Goal: Information Seeking & Learning: Find specific fact

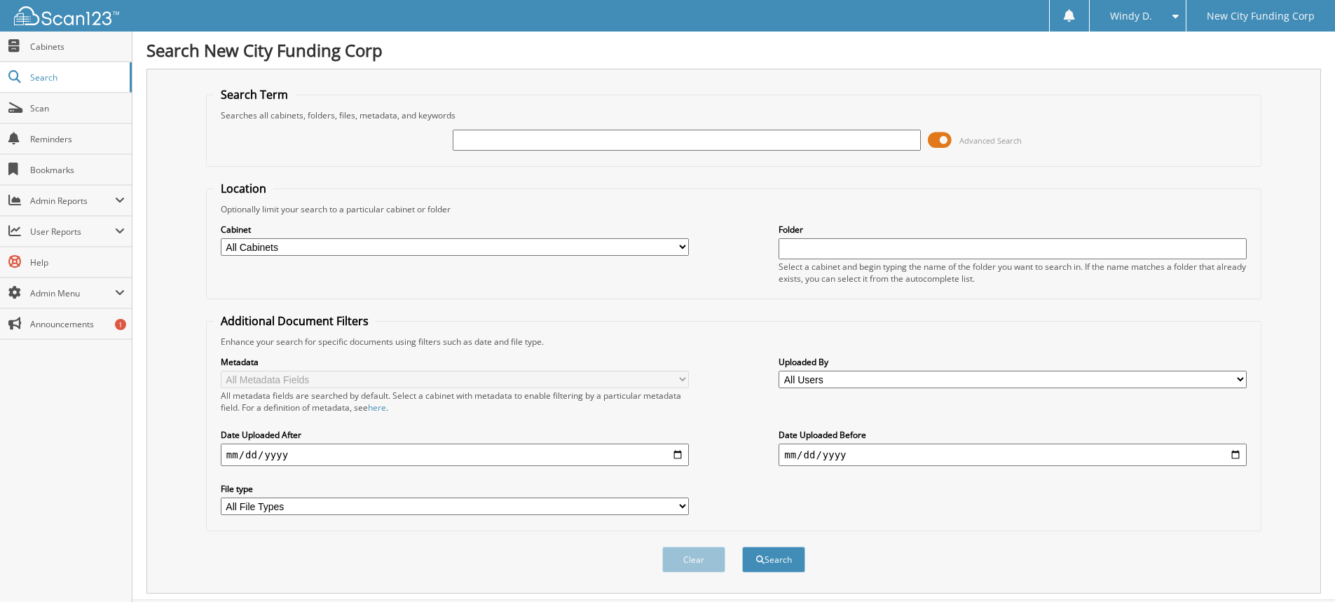
click at [500, 131] on input "text" at bounding box center [687, 140] width 468 height 21
type input "317597"
click at [742, 547] on button "Search" at bounding box center [773, 560] width 63 height 26
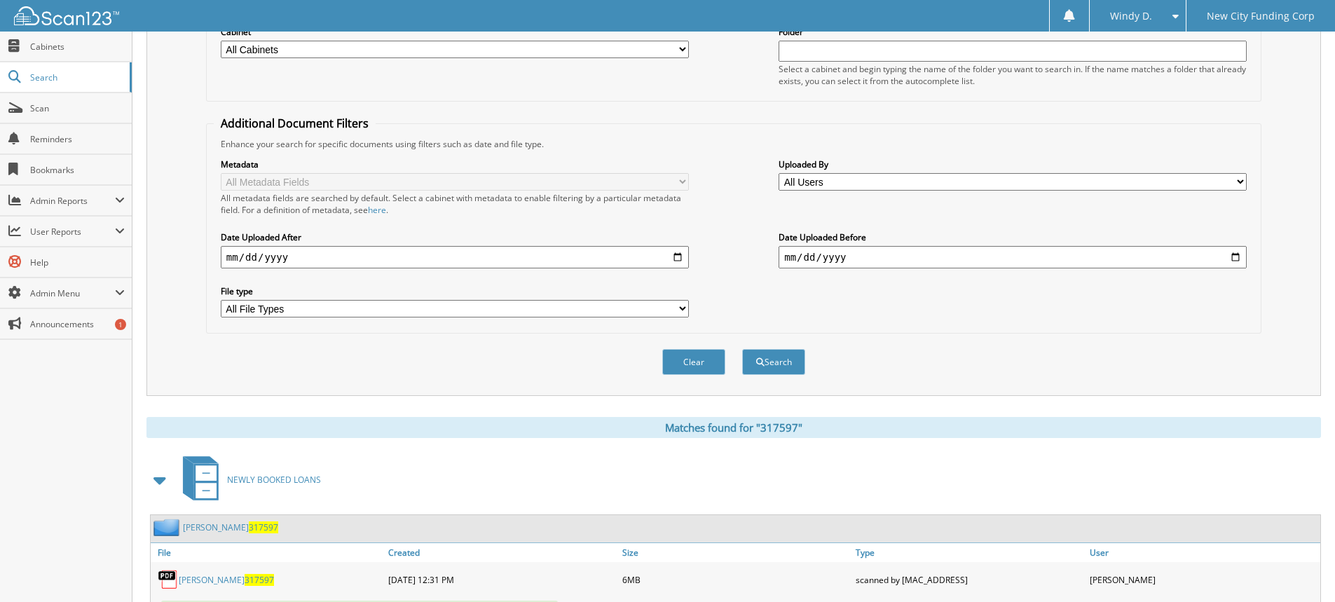
scroll to position [259, 0]
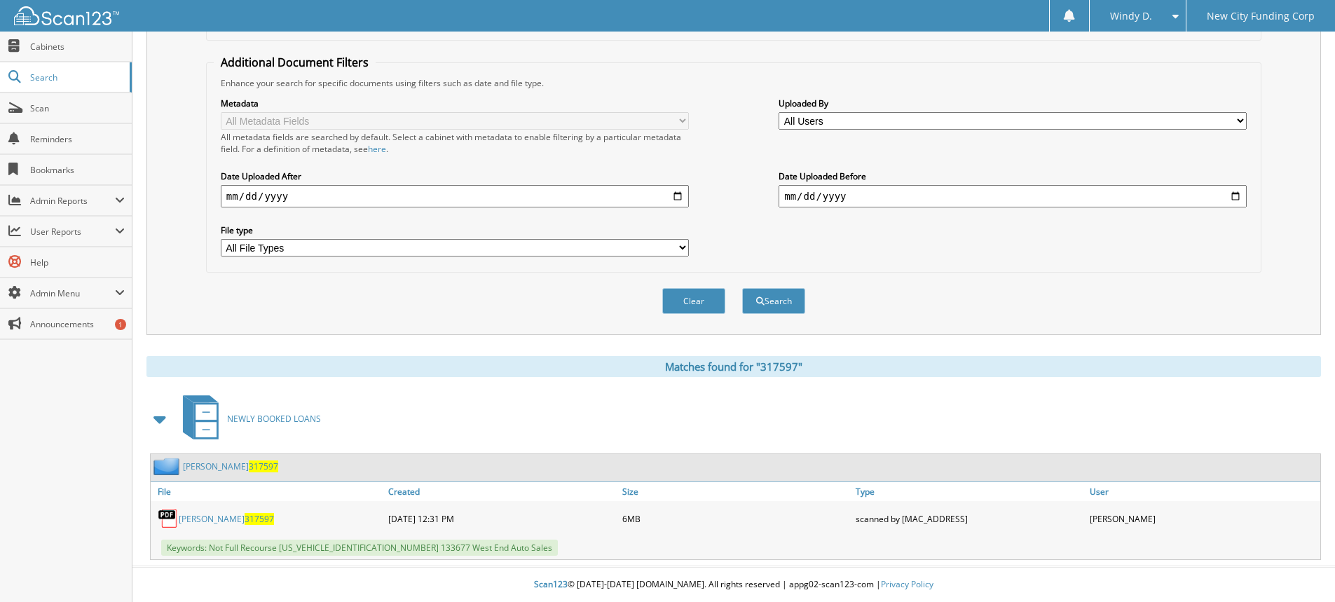
click at [210, 519] on link "[PERSON_NAME] 317597" at bounding box center [226, 519] width 95 height 12
click at [247, 523] on span "317597" at bounding box center [259, 519] width 29 height 12
